Goal: Task Accomplishment & Management: Complete application form

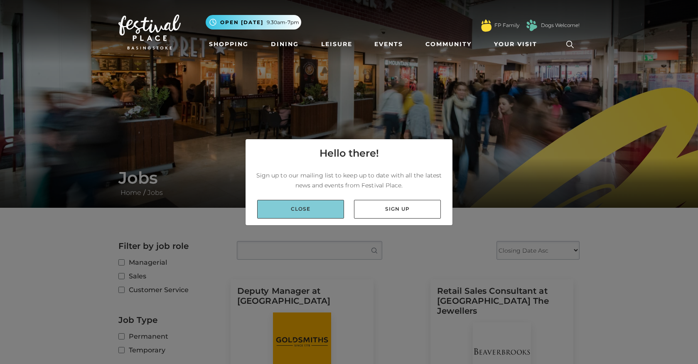
click at [281, 209] on link "Close" at bounding box center [300, 209] width 87 height 19
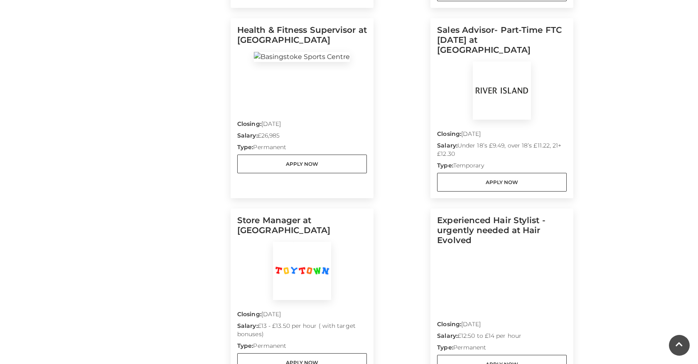
scroll to position [647, 0]
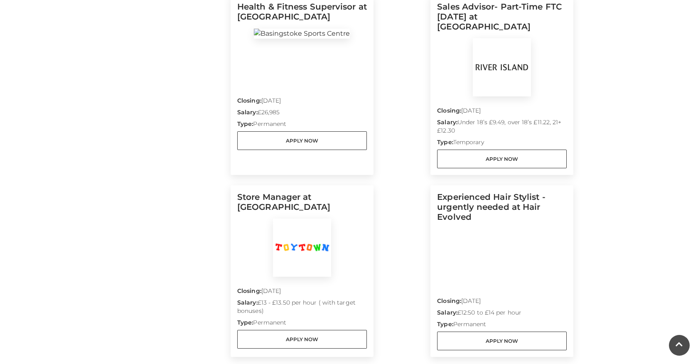
click at [468, 148] on div "Sales Advisor- Part-Time FTC JAN 2026 at River Island Closing: 15 Sep 2025 Sala…" at bounding box center [502, 85] width 143 height 180
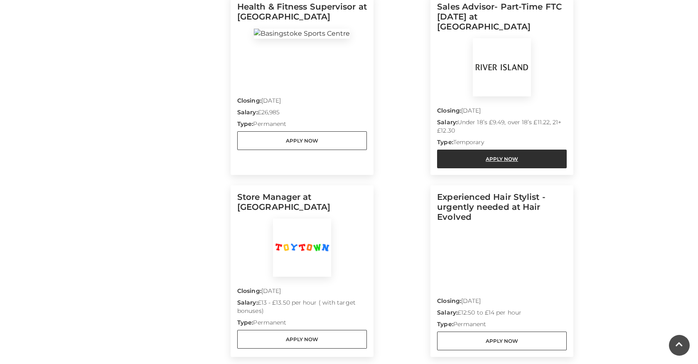
click at [468, 150] on link "Apply Now" at bounding box center [502, 159] width 130 height 19
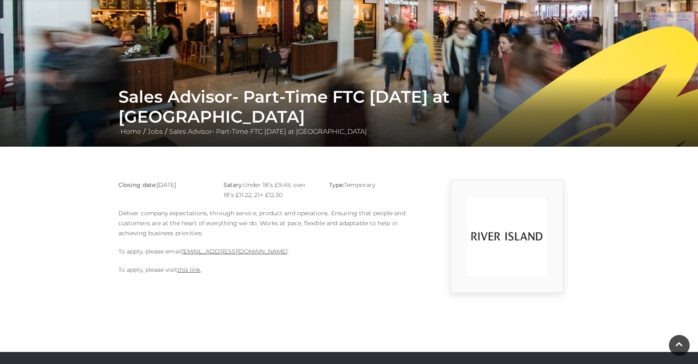
scroll to position [62, 0]
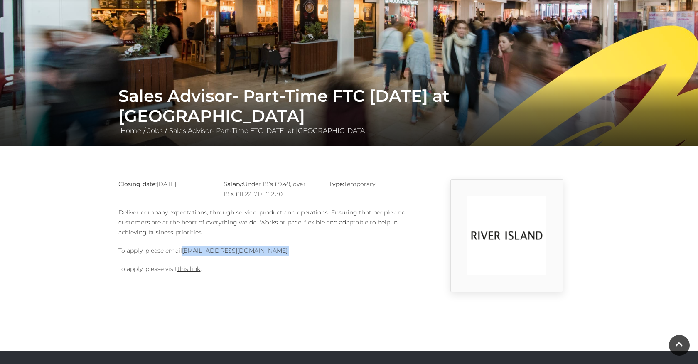
drag, startPoint x: 272, startPoint y: 251, endPoint x: 185, endPoint y: 250, distance: 86.9
click at [185, 250] on p "To apply, please email Basingstoke@river-island.com ." at bounding box center [269, 251] width 303 height 10
copy p "Basingstoke@river-island.com ."
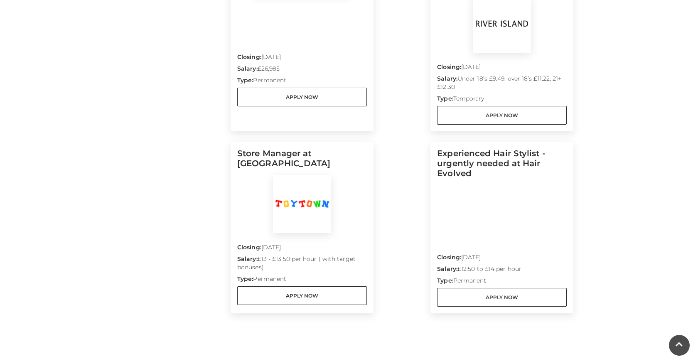
scroll to position [691, 0]
